Goal: Task Accomplishment & Management: Manage account settings

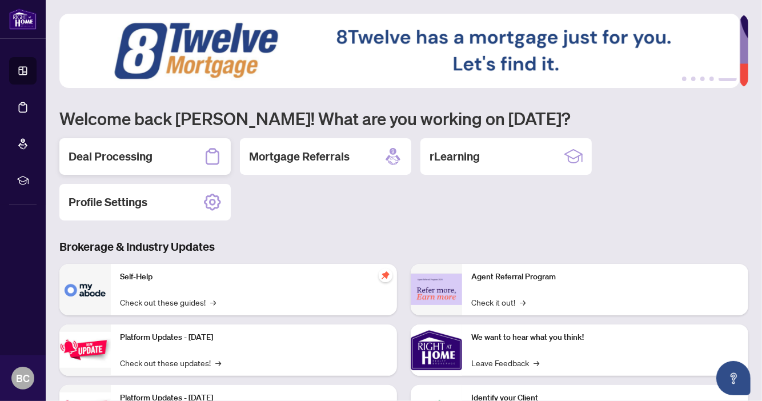
click at [114, 162] on h2 "Deal Processing" at bounding box center [111, 156] width 84 height 16
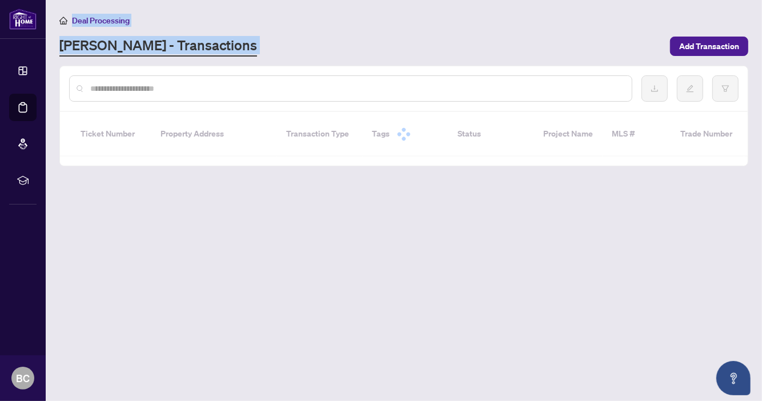
click at [114, 162] on main "Deal Processing [PERSON_NAME] - Transactions Add Transaction Ticket Number Prop…" at bounding box center [404, 200] width 716 height 401
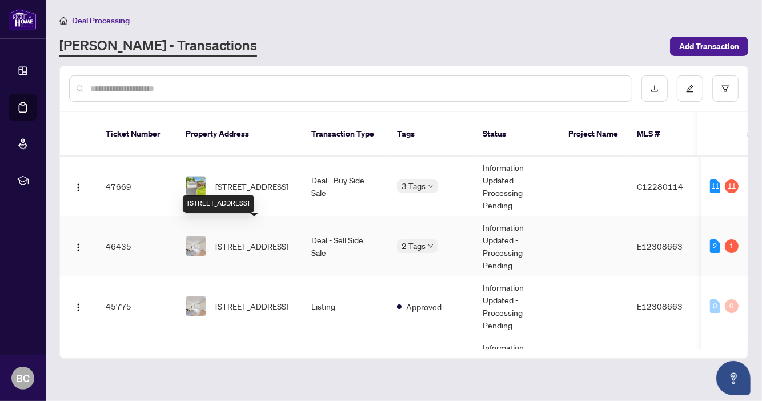
click at [271, 240] on span "[STREET_ADDRESS]" at bounding box center [251, 246] width 73 height 13
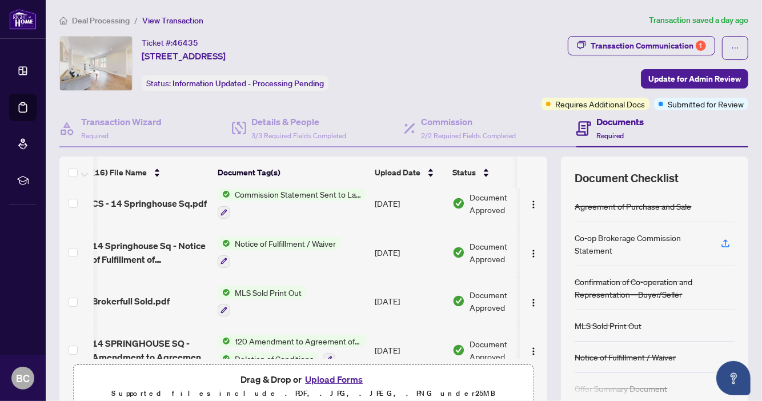
scroll to position [0, 6]
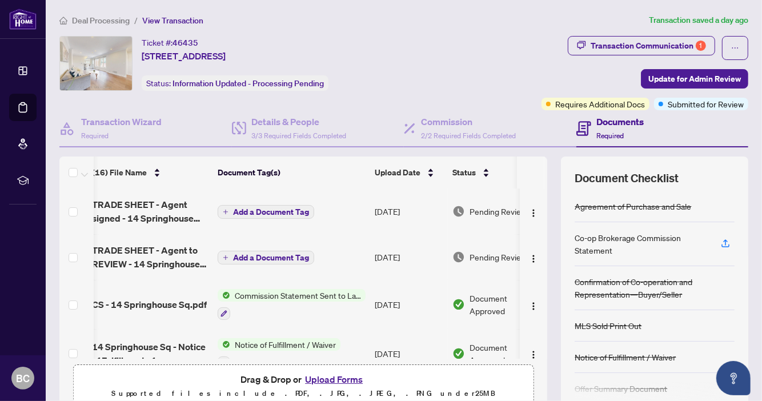
drag, startPoint x: 324, startPoint y: 352, endPoint x: 381, endPoint y: 361, distance: 57.8
click at [381, 361] on div "(16) File Name Document Tag(s) Upload Date Status TRADE SHEET - Agent signed - …" at bounding box center [303, 284] width 488 height 257
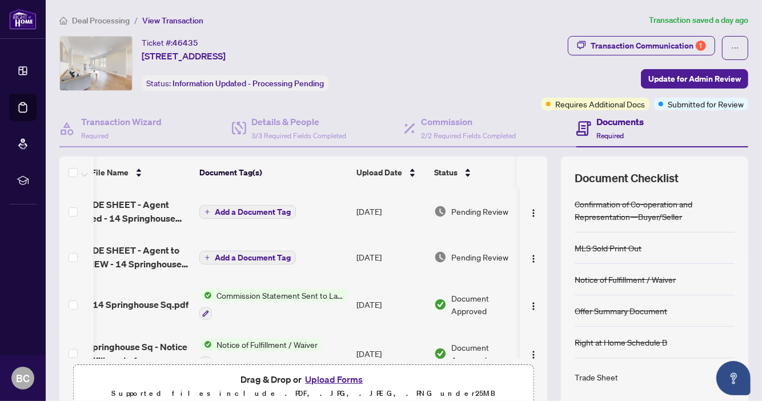
scroll to position [0, 0]
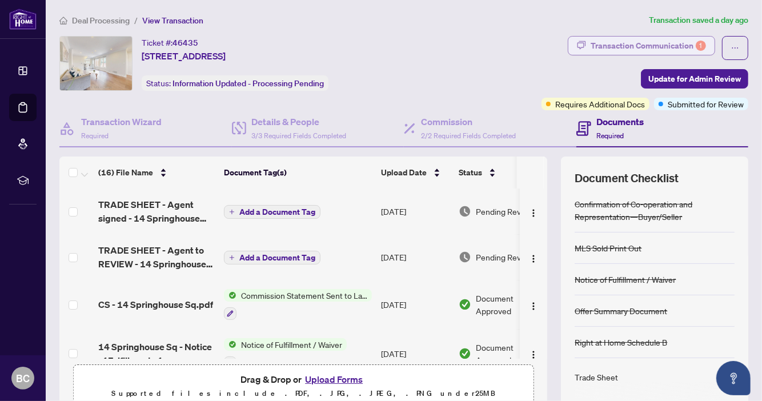
click at [643, 42] on div "Transaction Communication 1" at bounding box center [647, 46] width 115 height 18
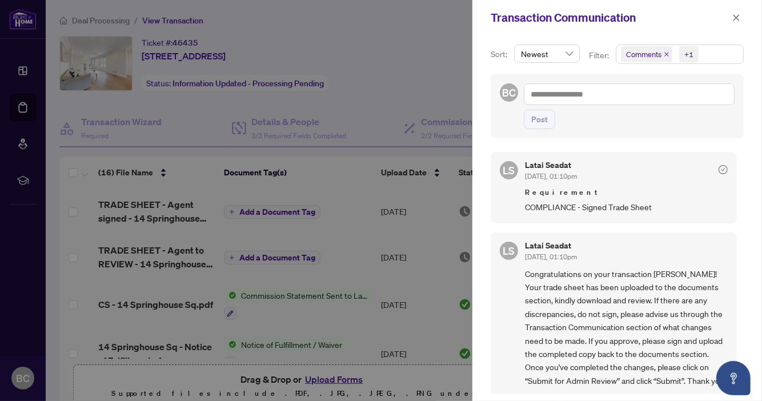
click at [408, 77] on div at bounding box center [381, 200] width 762 height 401
click at [734, 19] on icon "close" at bounding box center [736, 17] width 6 height 6
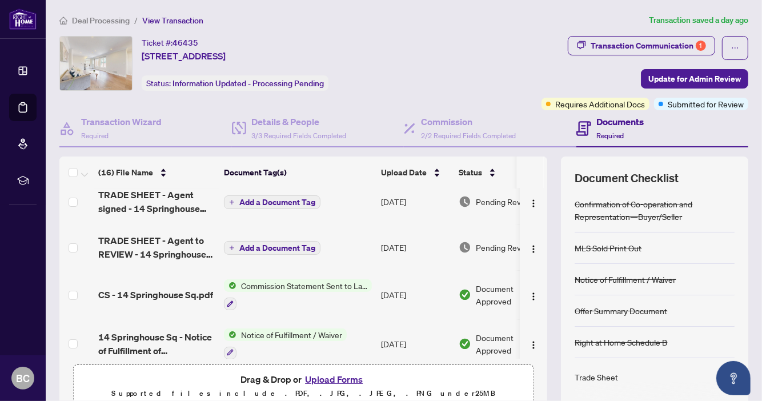
scroll to position [10, 0]
click at [448, 118] on h4 "Commission" at bounding box center [468, 122] width 95 height 14
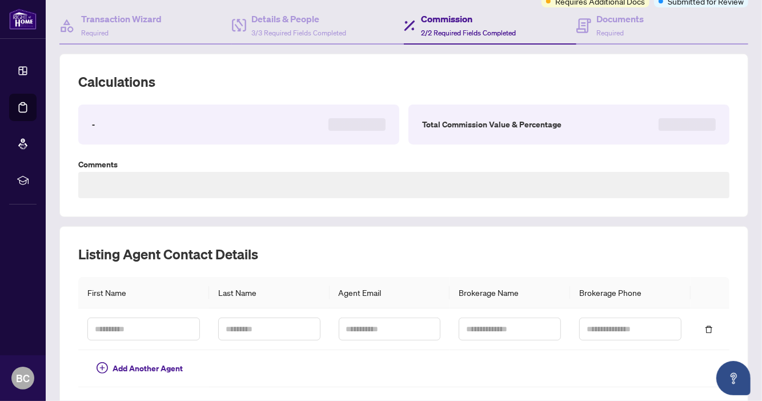
type textarea "**********"
